Goal: Task Accomplishment & Management: Complete application form

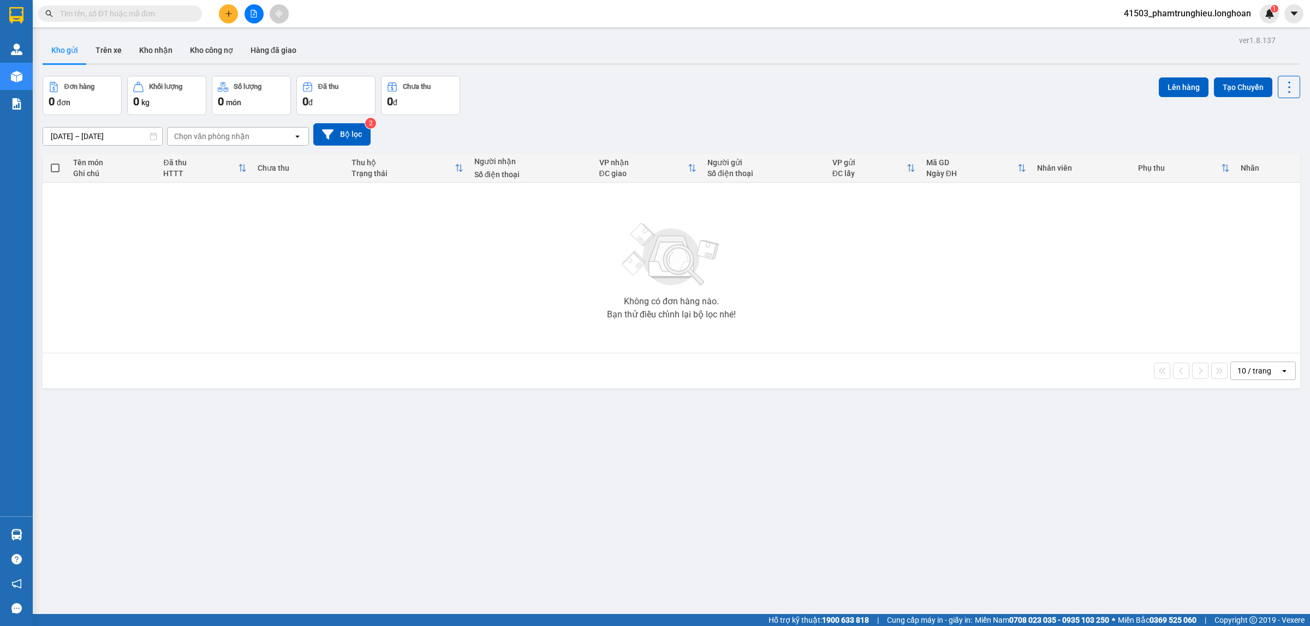
click at [150, 13] on input "text" at bounding box center [124, 14] width 129 height 12
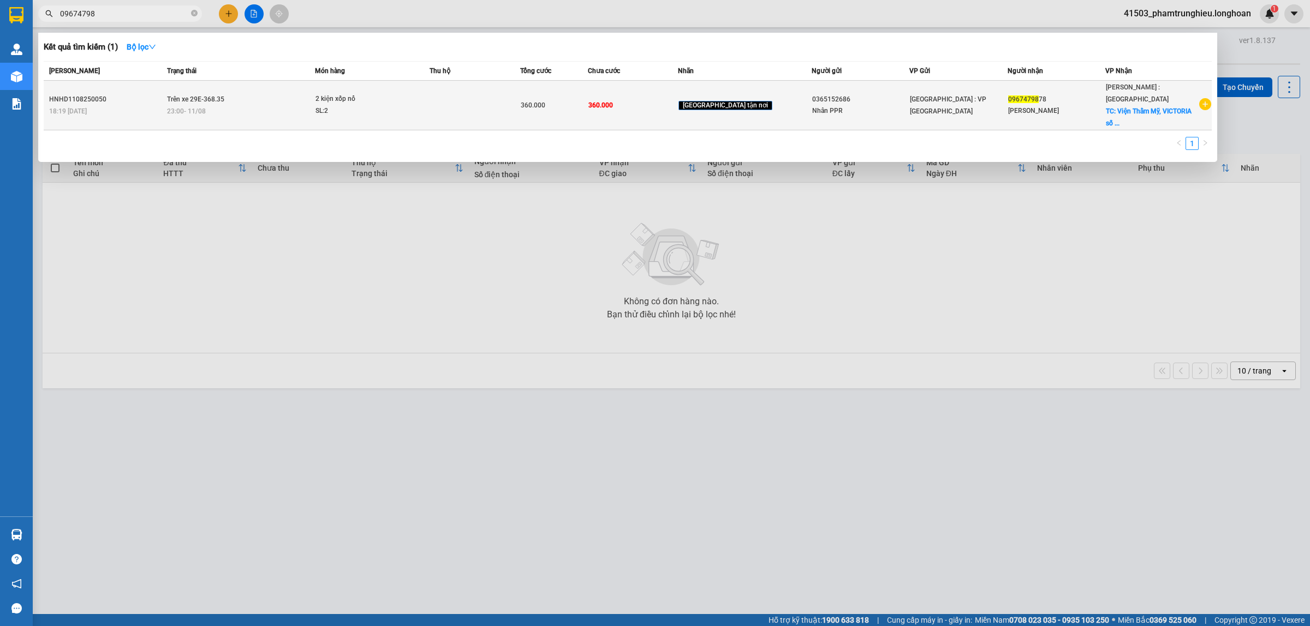
type input "09674798"
click at [314, 105] on div "23:00 [DATE]" at bounding box center [240, 111] width 147 height 12
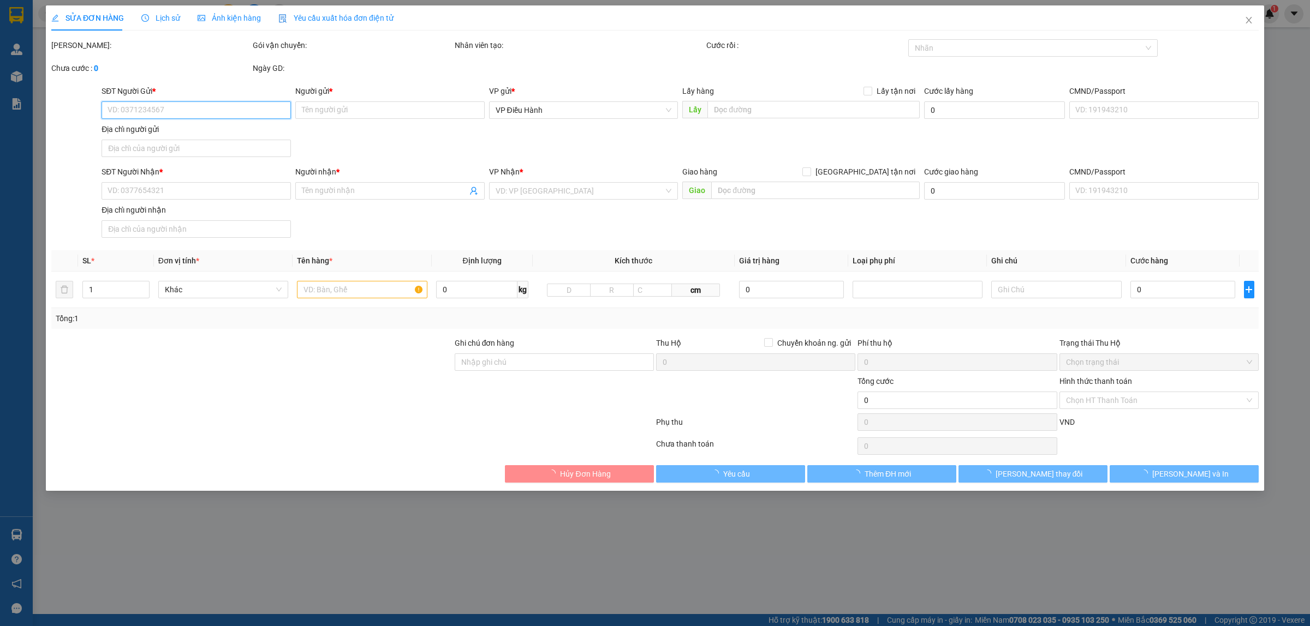
type input "0365152686"
type input "Nhân PPR"
type input "0967479878"
type input "[PERSON_NAME]"
checkbox input "true"
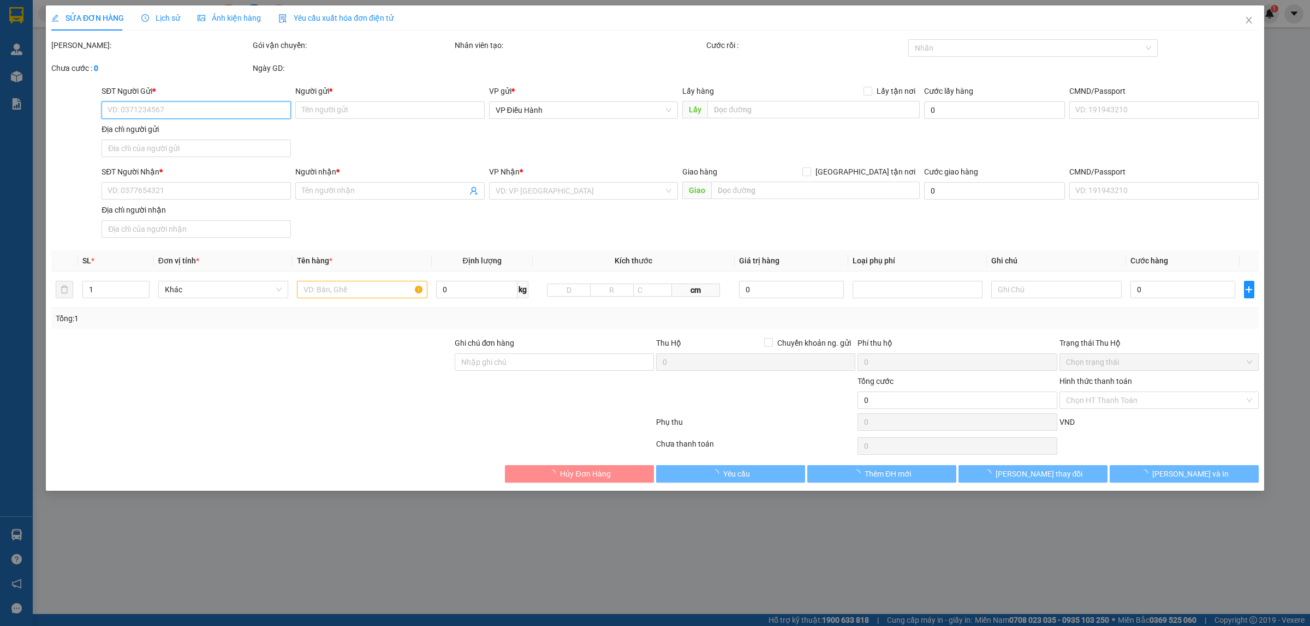
type input "Viện Thẩm Mỹ, VICTORIA số 334, [GEOGRAPHIC_DATA], [GEOGRAPHIC_DATA], [GEOGRAPHI…"
type input "360.000"
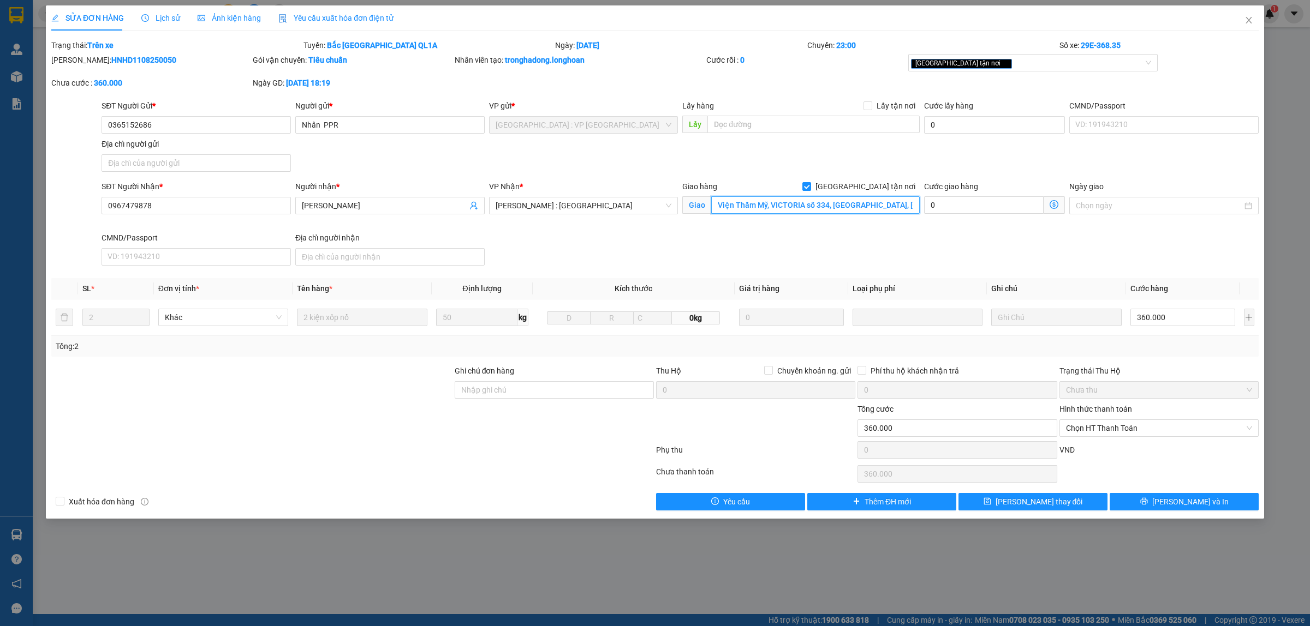
drag, startPoint x: 840, startPoint y: 205, endPoint x: 876, endPoint y: 210, distance: 35.9
click at [841, 205] on input "Viện Thẩm Mỹ, VICTORIA số 334, [GEOGRAPHIC_DATA], [GEOGRAPHIC_DATA], [GEOGRAPHI…" at bounding box center [815, 204] width 208 height 17
click at [882, 212] on input "Viện Thẩm Mỹ, VICTORIA số 334, [GEOGRAPHIC_DATA], [GEOGRAPHIC_DATA], [GEOGRAPHI…" at bounding box center [815, 204] width 208 height 17
click at [168, 23] on div "Lịch sử" at bounding box center [160, 18] width 39 height 12
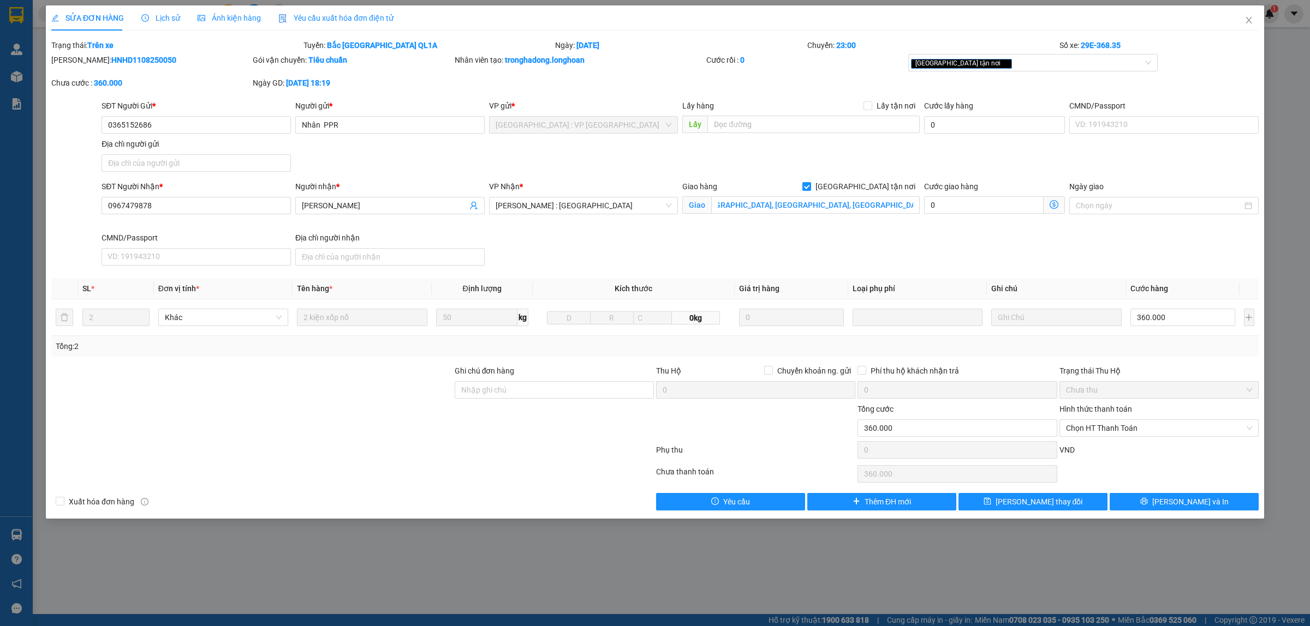
scroll to position [0, 0]
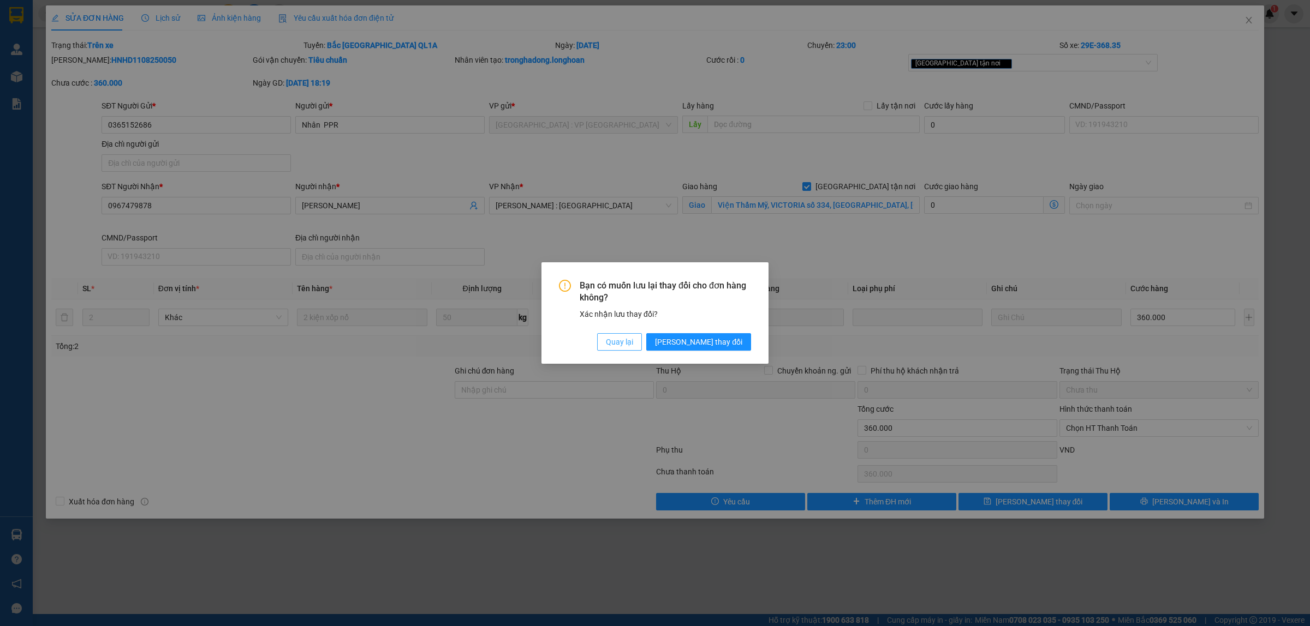
click at [642, 336] on button "Quay lại" at bounding box center [619, 341] width 45 height 17
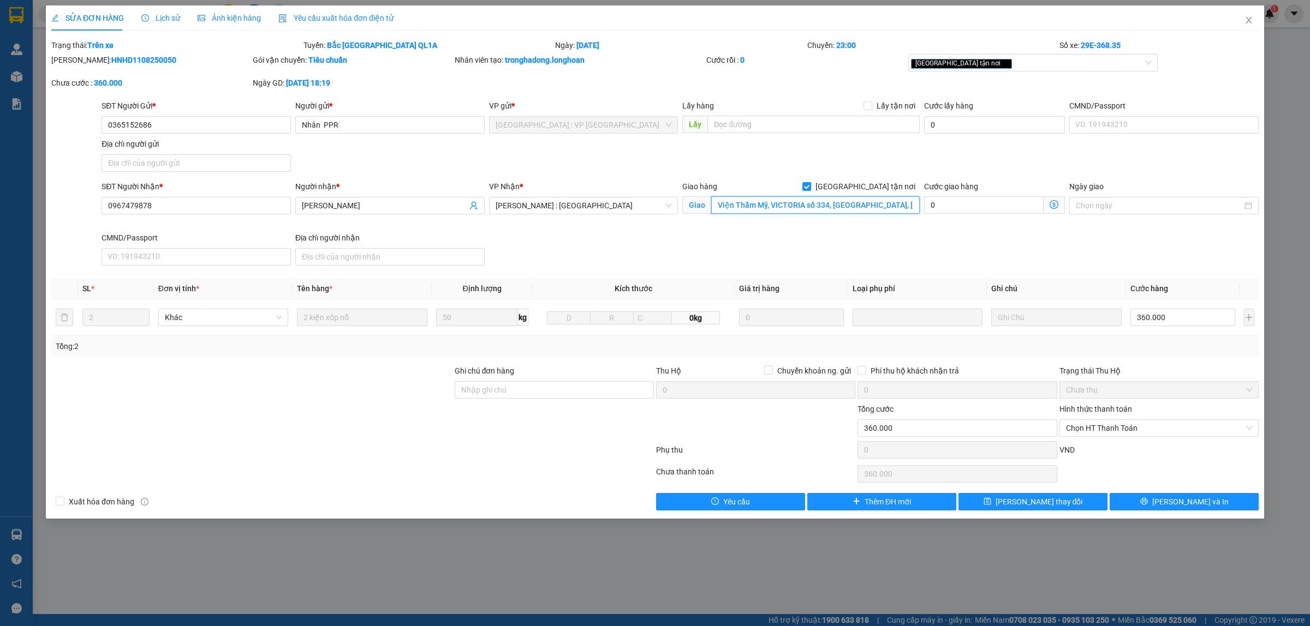
click at [884, 207] on input "Viện Thẩm Mỹ, VICTORIA số 334, Đường Lê Duẩn, Khu Văn Hải, Long thành, biên hoà…" at bounding box center [815, 204] width 208 height 17
click at [904, 207] on input "Viện Thẩm Mỹ, VICTORIA số 334, Đường Lê Duẩn, Khu Văn Hải, Long thành, biên hoà…" at bounding box center [815, 204] width 208 height 17
click at [170, 17] on span "Lịch sử" at bounding box center [160, 18] width 39 height 9
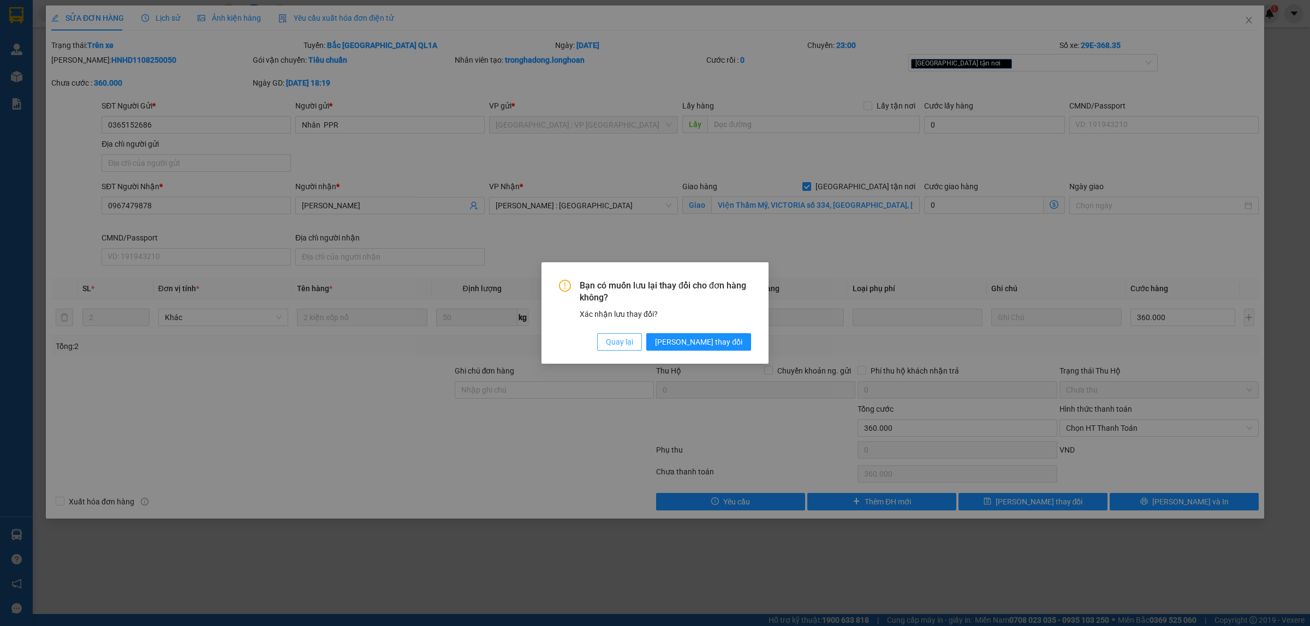
click at [633, 341] on span "Quay lại" at bounding box center [619, 342] width 27 height 12
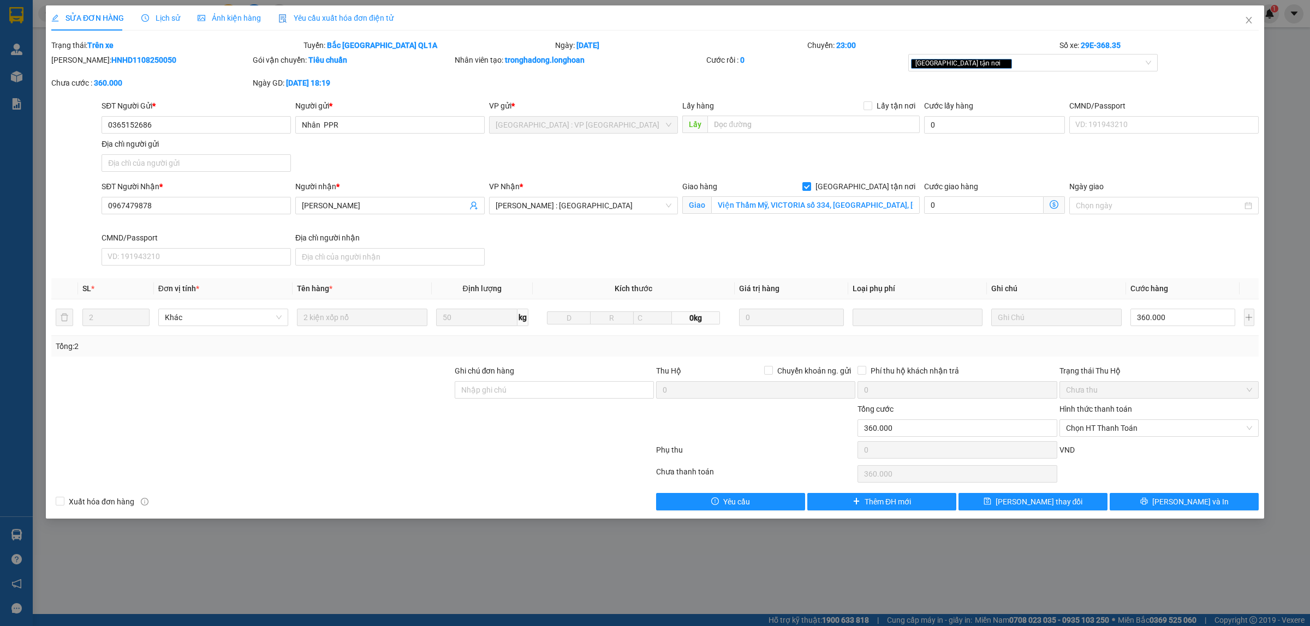
click at [153, 17] on span "Lịch sử" at bounding box center [160, 18] width 39 height 9
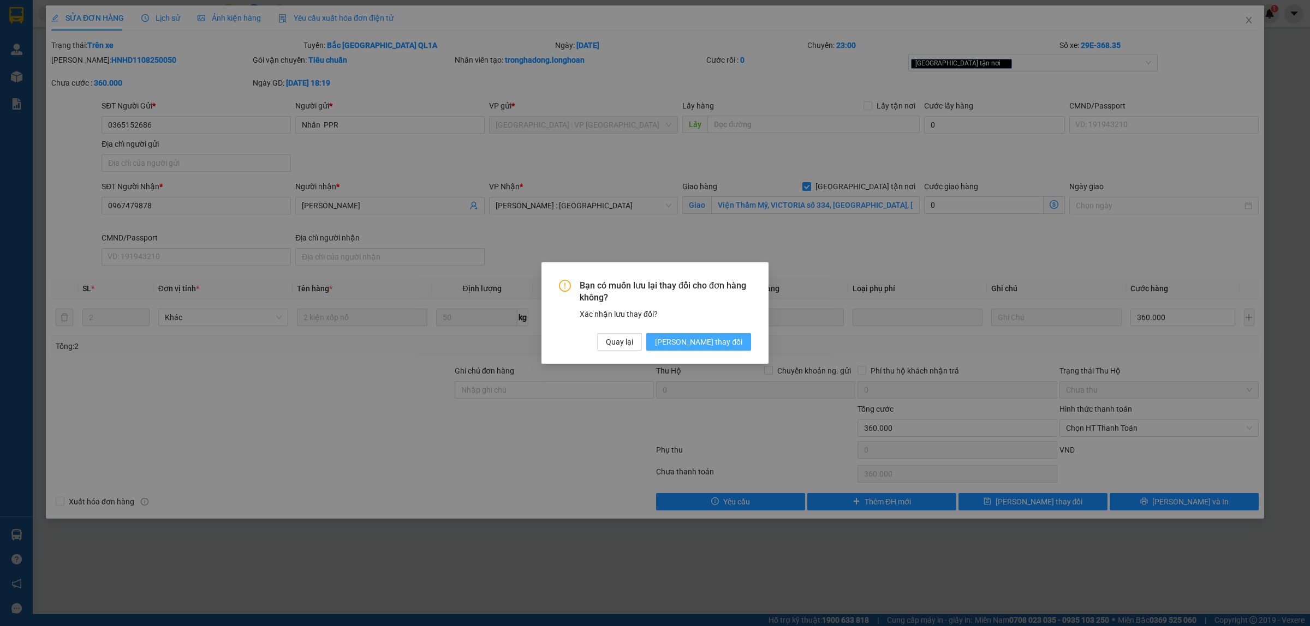
click at [725, 350] on button "Lưu thay đổi" at bounding box center [698, 341] width 105 height 17
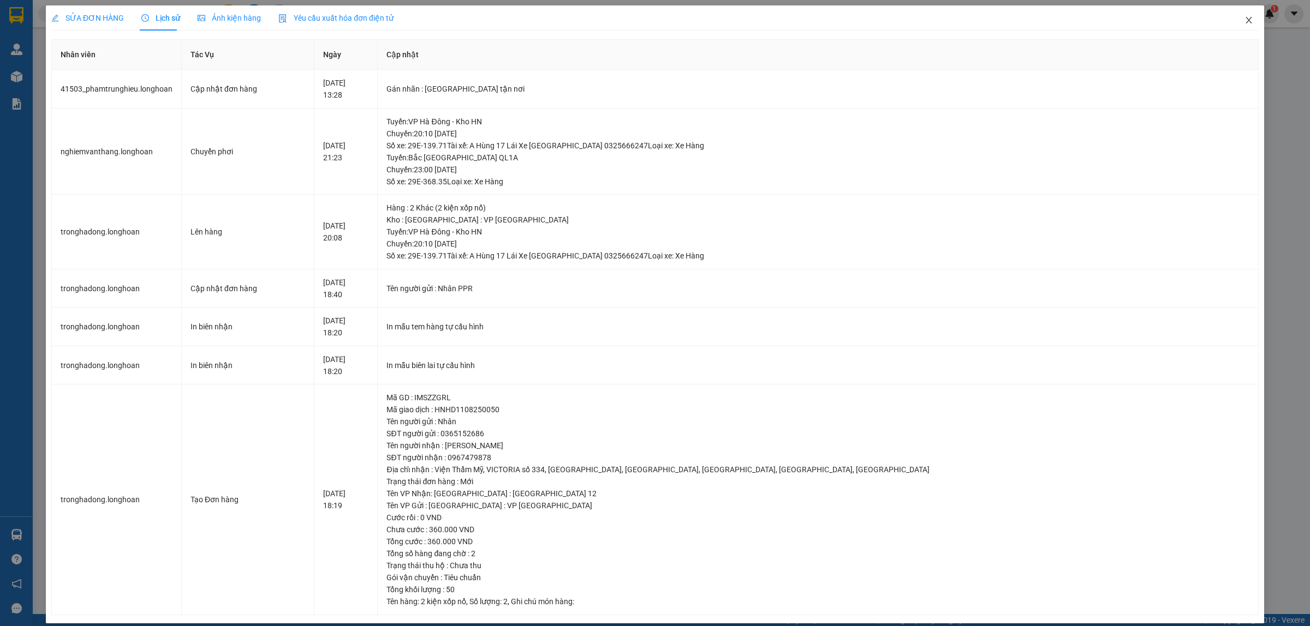
click at [1047, 19] on span "Close" at bounding box center [1248, 20] width 31 height 31
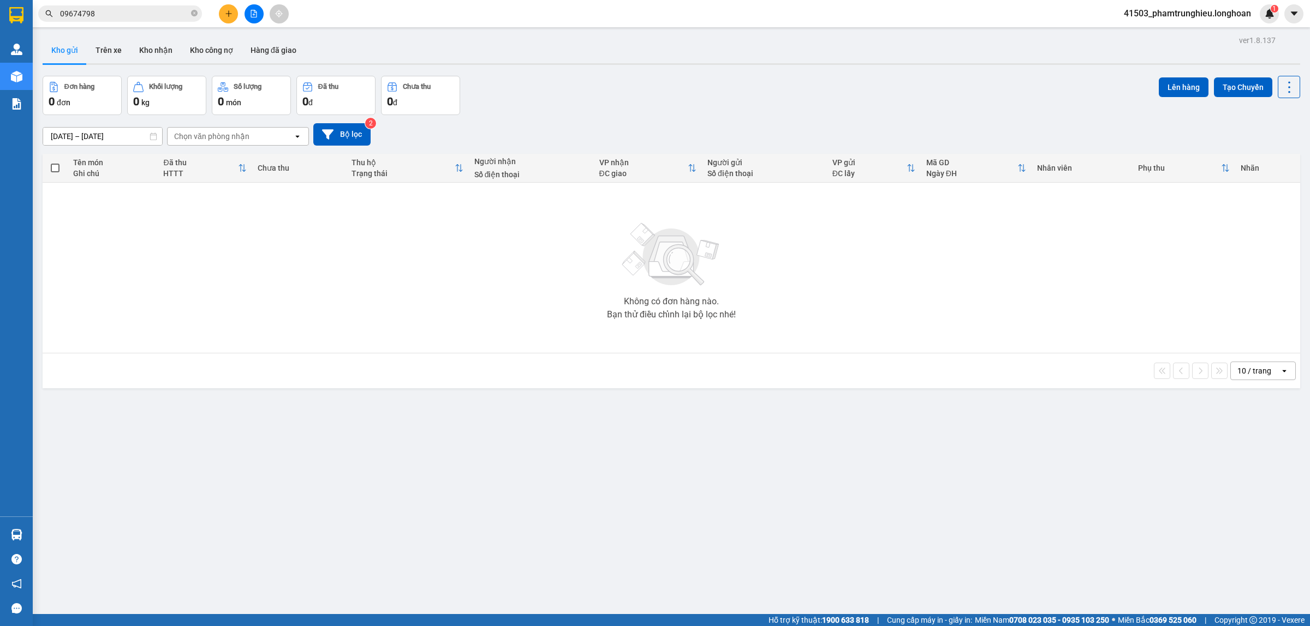
click at [128, 17] on input "09674798" at bounding box center [124, 14] width 129 height 12
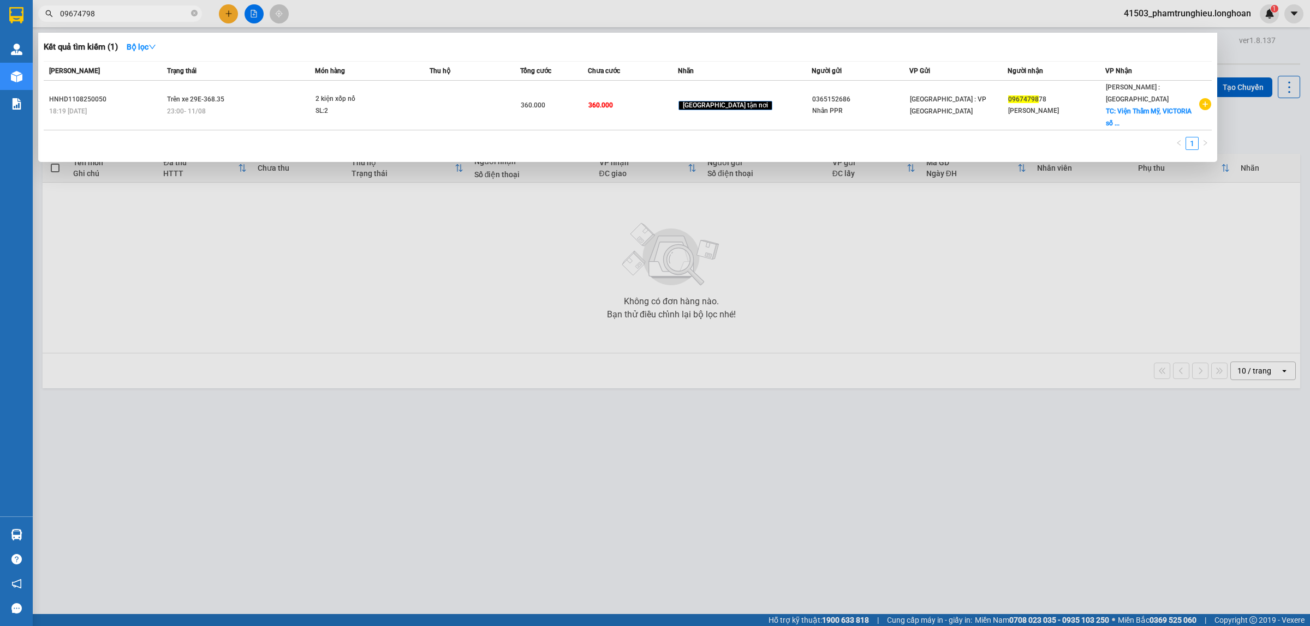
click at [128, 17] on input "09674798" at bounding box center [124, 14] width 129 height 12
paste input "75005860"
click at [121, 16] on input "0975005860" at bounding box center [124, 14] width 129 height 12
paste input "1781249"
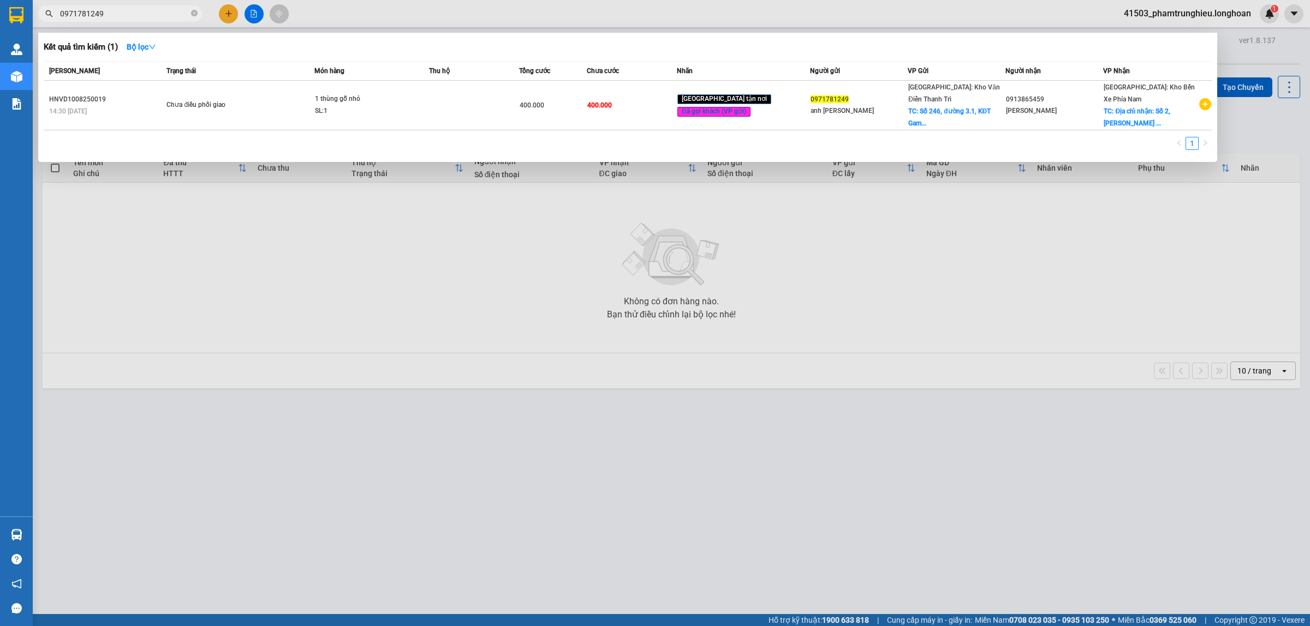
type input "0971781249"
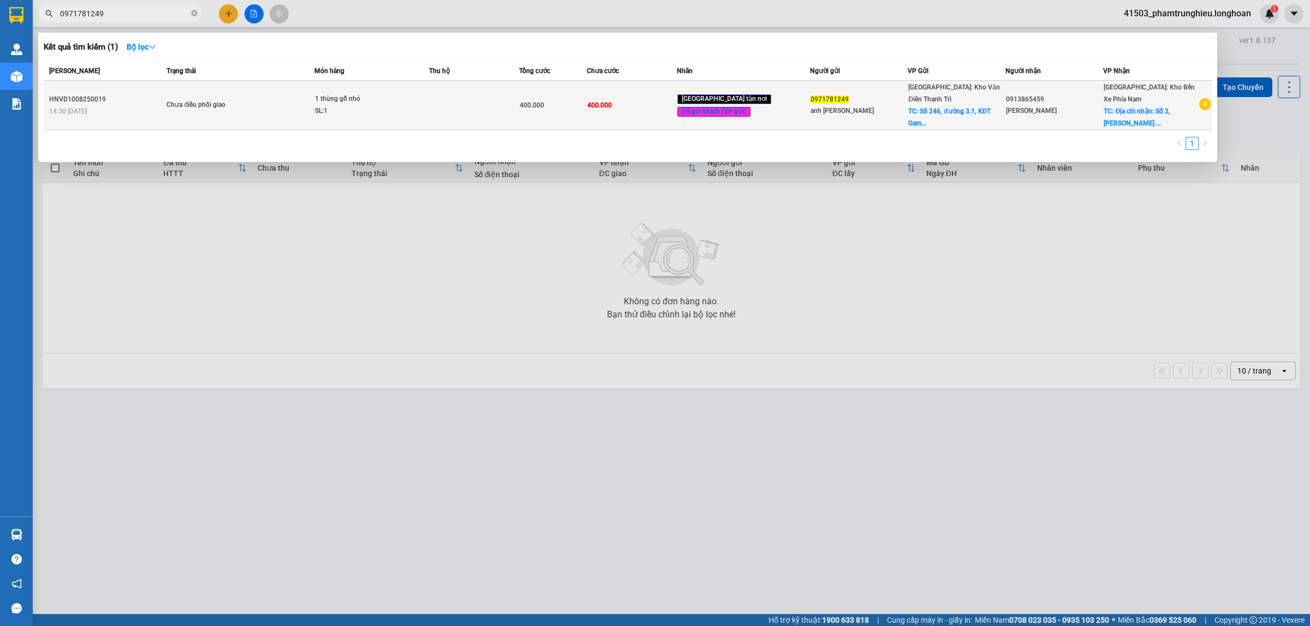
click at [426, 99] on span "1 thùng gỗ nhỏ SL: 1" at bounding box center [371, 104] width 113 height 23
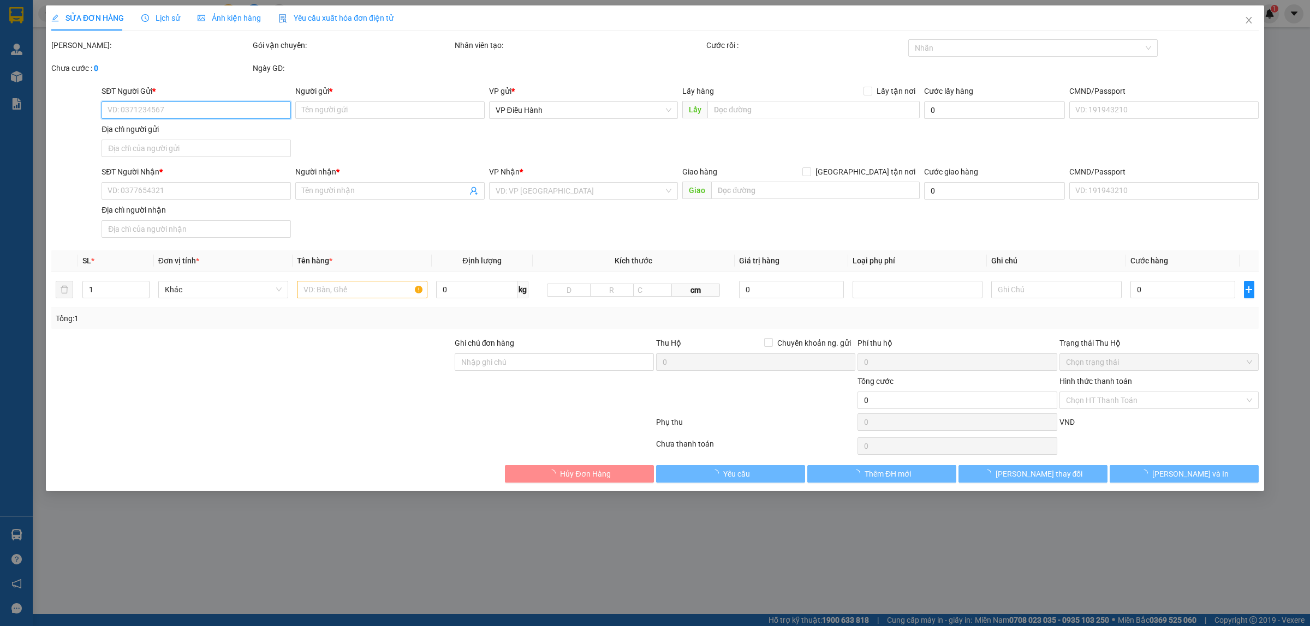
type input "0971781249"
type input "anh Trọng Hoàng"
checkbox input "true"
type input "Số 246, đường 3.1, KĐT Gamuda Gardens, phường Trần Phú, quận Hoàng Mai, TP Hà N…"
type input "0913865459"
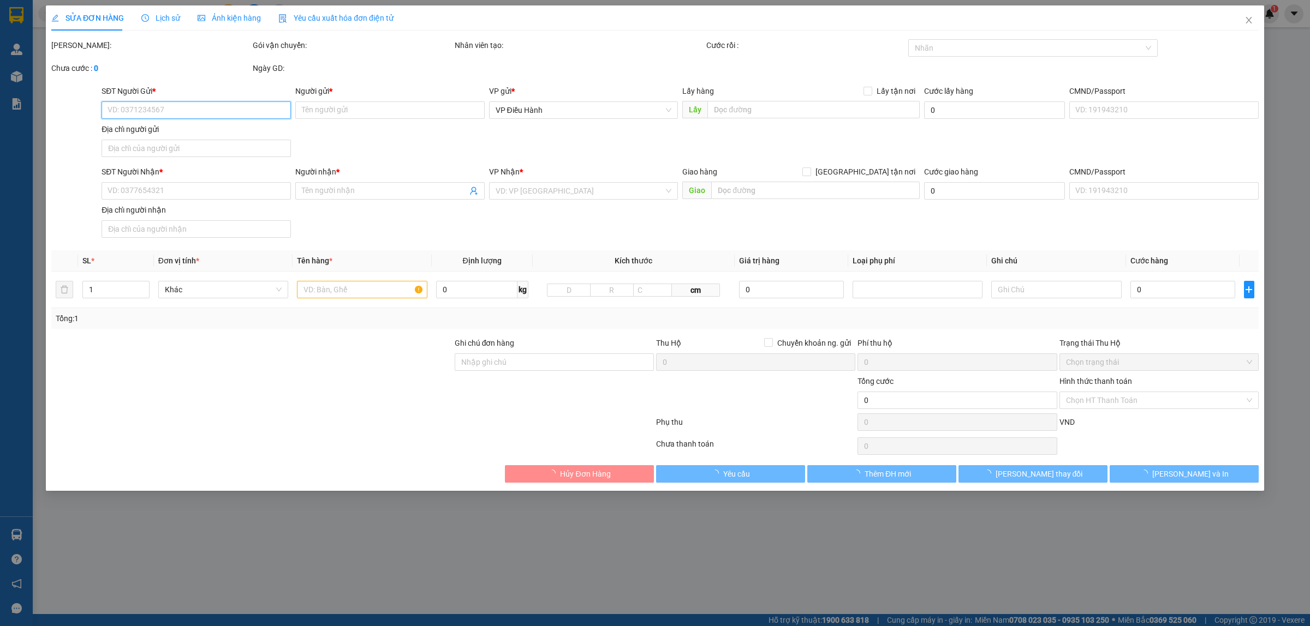
type input "Đào Thị Hồng Kiểm"
checkbox input "true"
type input "Địa chỉ nhận: Số 2, Lý Tự Trọng, Nghĩa Lập 5, thị trấn Đơn Dương, tỉnh Lâm Đồng"
type input "hàng giao nguyên kiện, hư vỡ ko đền ( tính nhầm cước)"
type input "400.000"
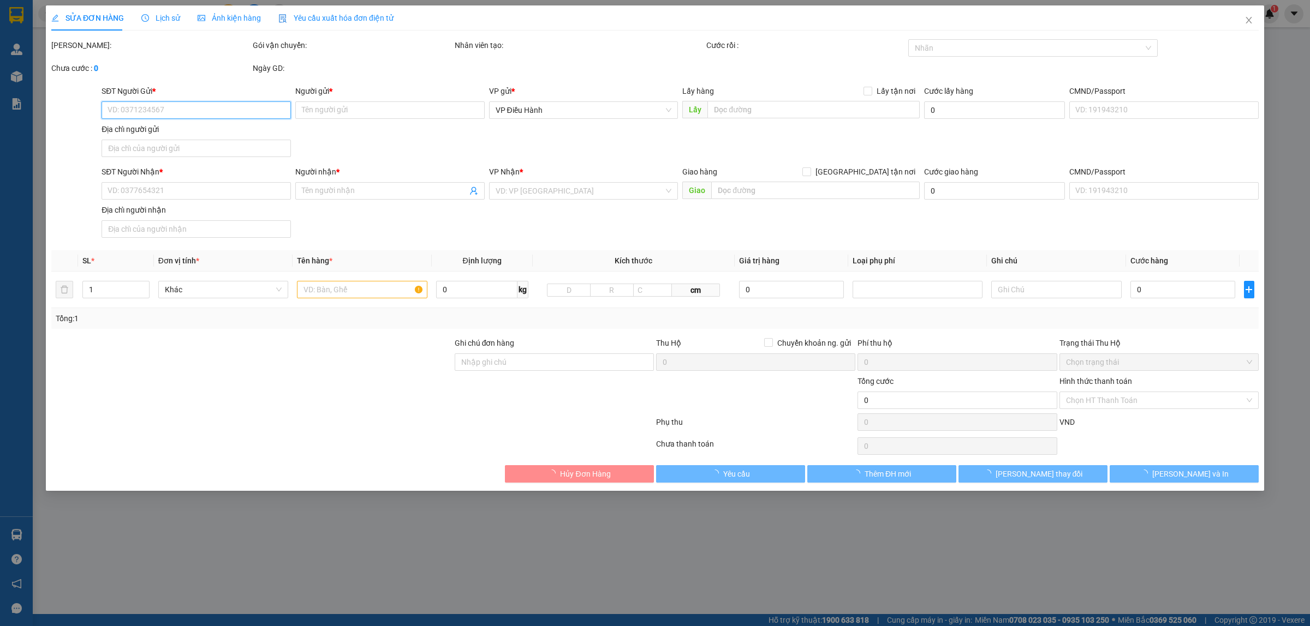
type input "400.000"
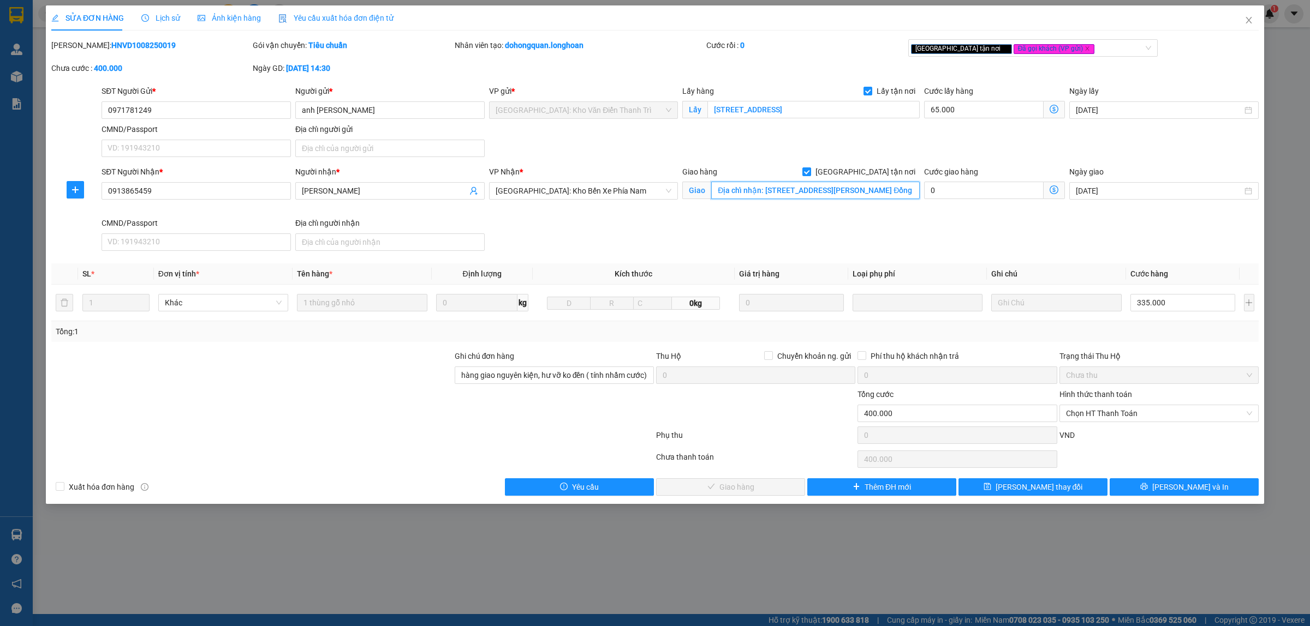
click at [842, 189] on input "Địa chỉ nhận: Số 2, Lý Tự Trọng, Nghĩa Lập 5, thị trấn Đơn Dương, tỉnh Lâm Đồng" at bounding box center [815, 190] width 208 height 17
click at [879, 194] on input "Địa chỉ nhận: Số 2, Lý Tự Trọng, Nghĩa Lập 5, thị trấn Đơn Dương, tỉnh Lâm Đồng" at bounding box center [815, 190] width 208 height 17
drag, startPoint x: 1249, startPoint y: 26, endPoint x: 398, endPoint y: 26, distance: 850.2
click at [1047, 26] on span "Close" at bounding box center [1248, 20] width 31 height 31
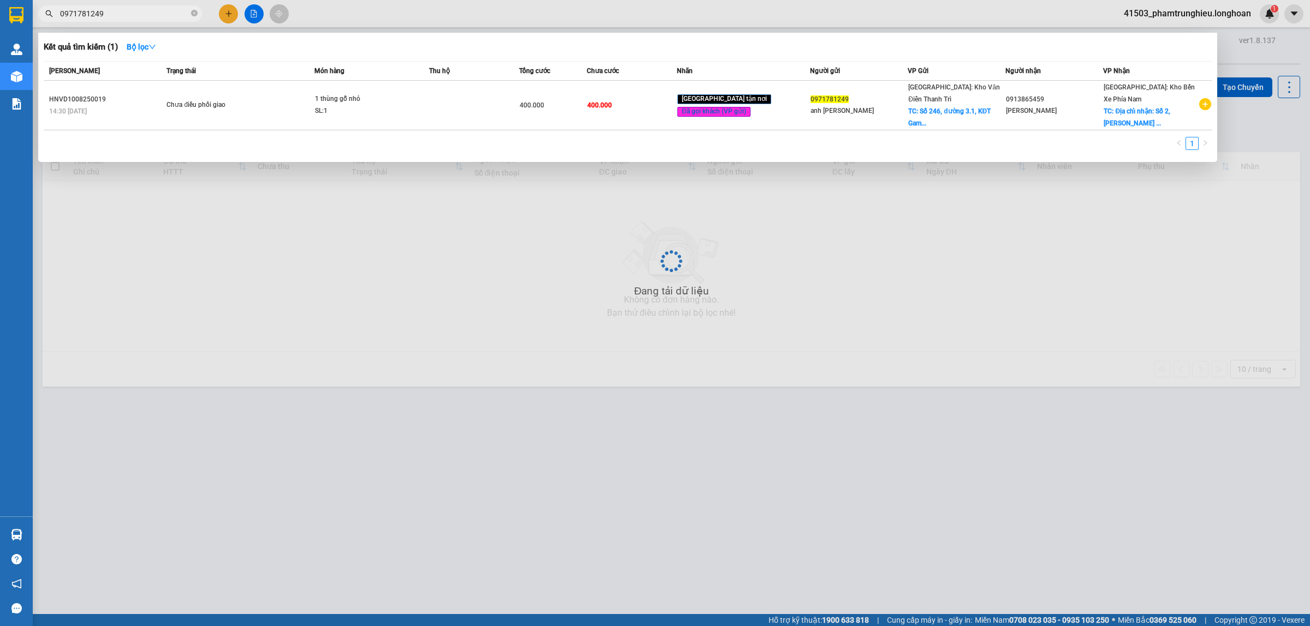
click at [121, 11] on input "0971781249" at bounding box center [124, 14] width 129 height 12
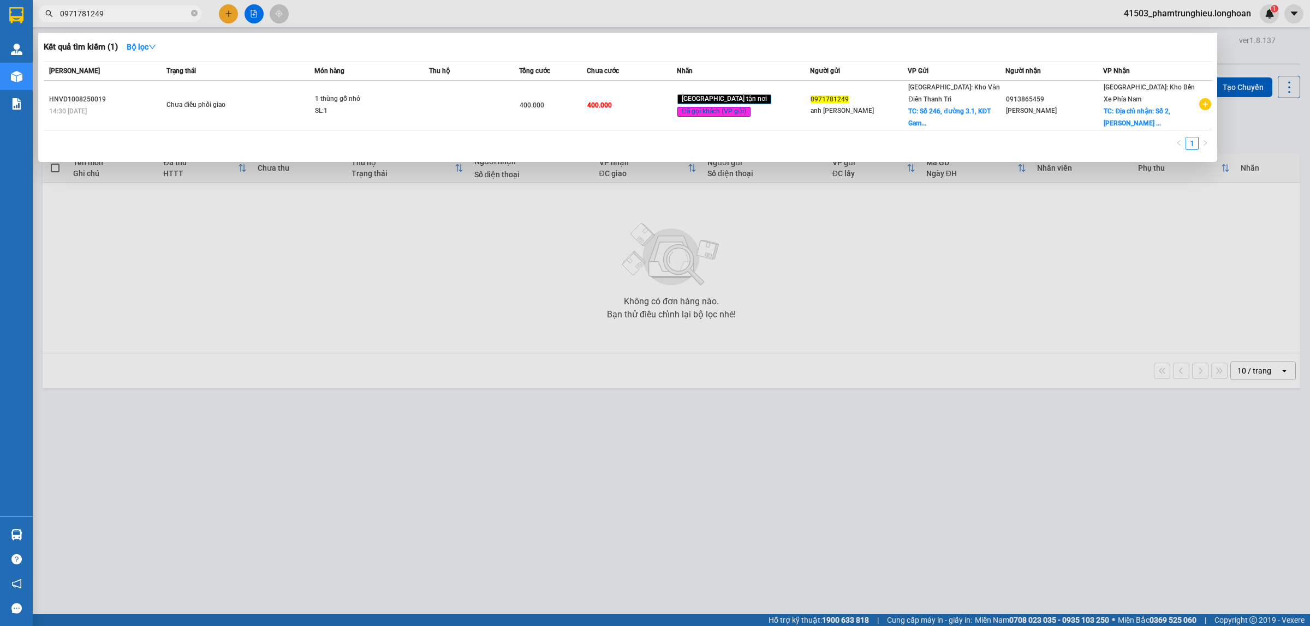
paste input "BXPN0708250007"
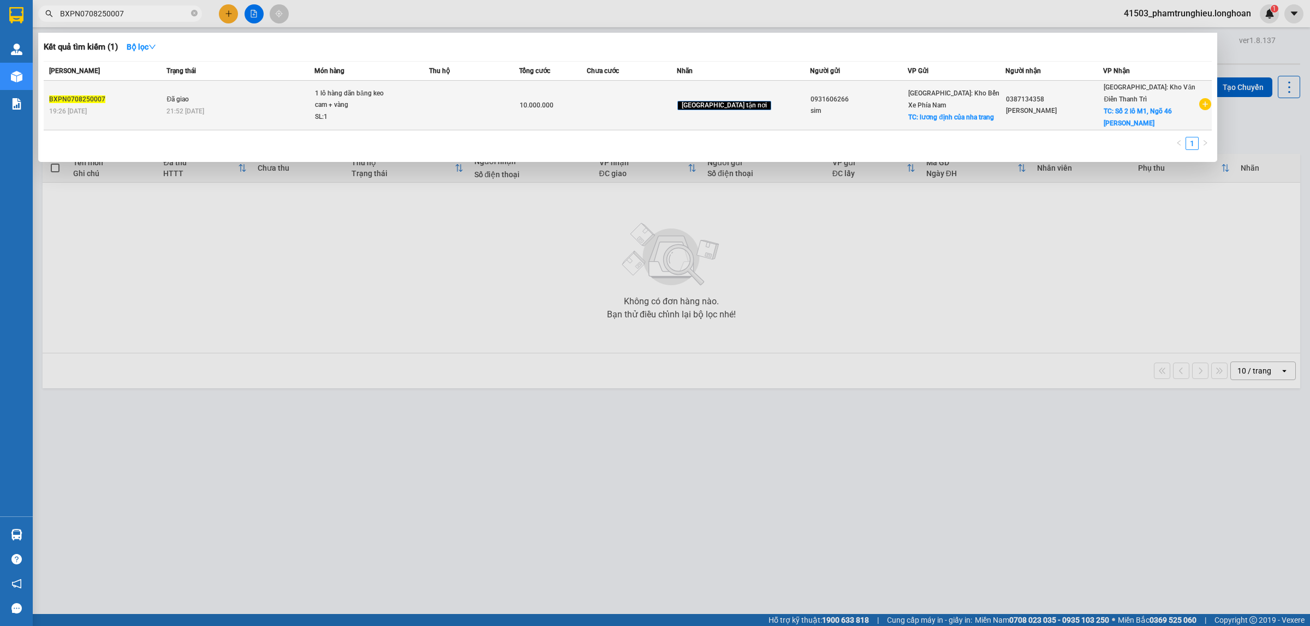
type input "BXPN0708250007"
click at [258, 107] on div "21:52 - 11/08" at bounding box center [239, 111] width 147 height 12
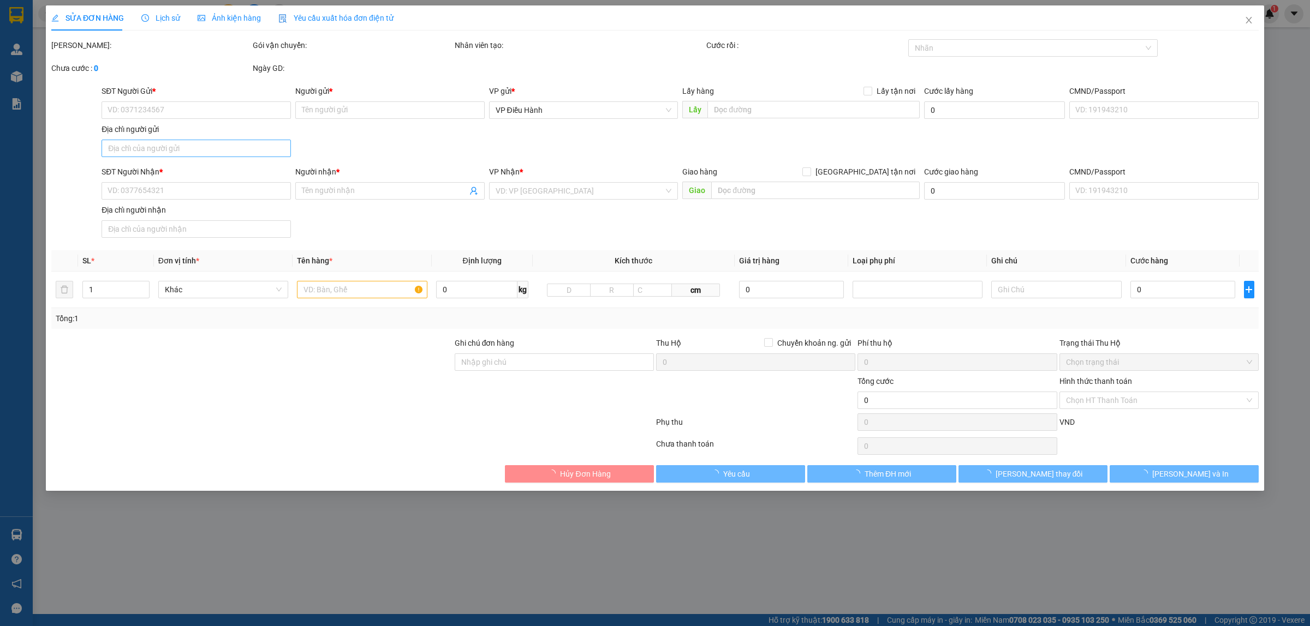
type input "0931606266"
type input "sim"
checkbox input "true"
type input "lương định của nha trang"
type input "0387134358"
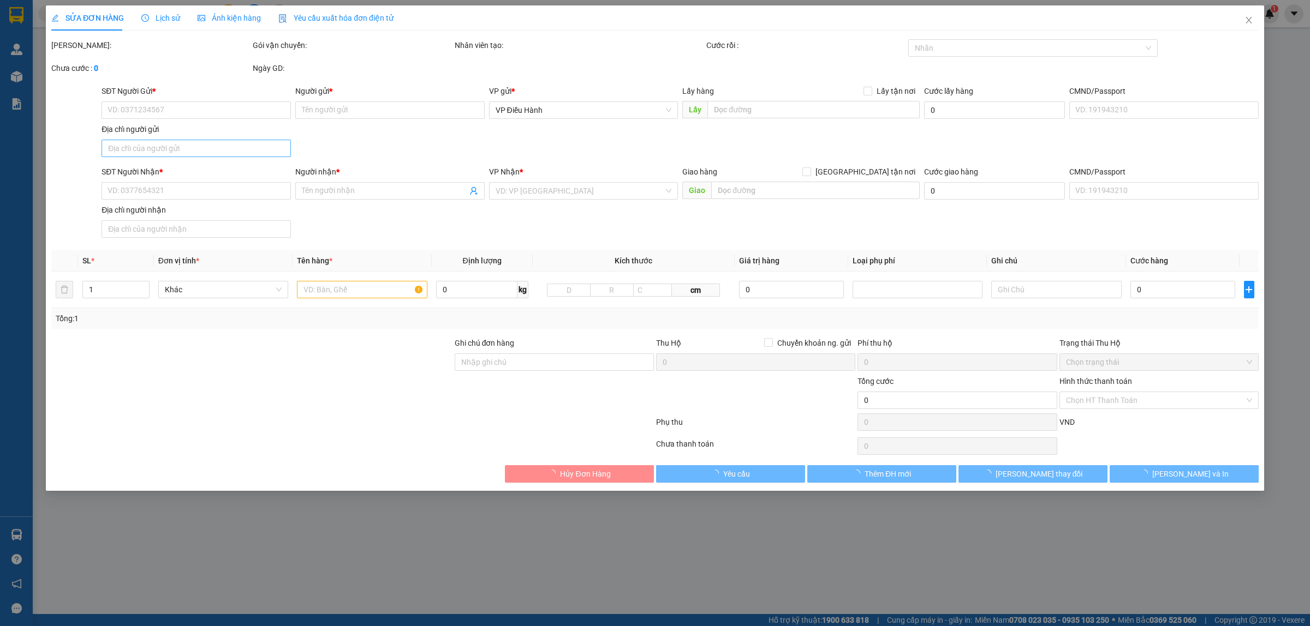
type input "Nguyễn Thu HƯờng"
checkbox input "true"
type input "Số 2 lô M1, Ngõ 46 Trần Kim Xuyến, Khu đô thị Yên Hóa, Phường Yên Hòa, Hà Nội"
type input "hư vỡ ko đền"
type input "10.000.000"
